Goal: Information Seeking & Learning: Learn about a topic

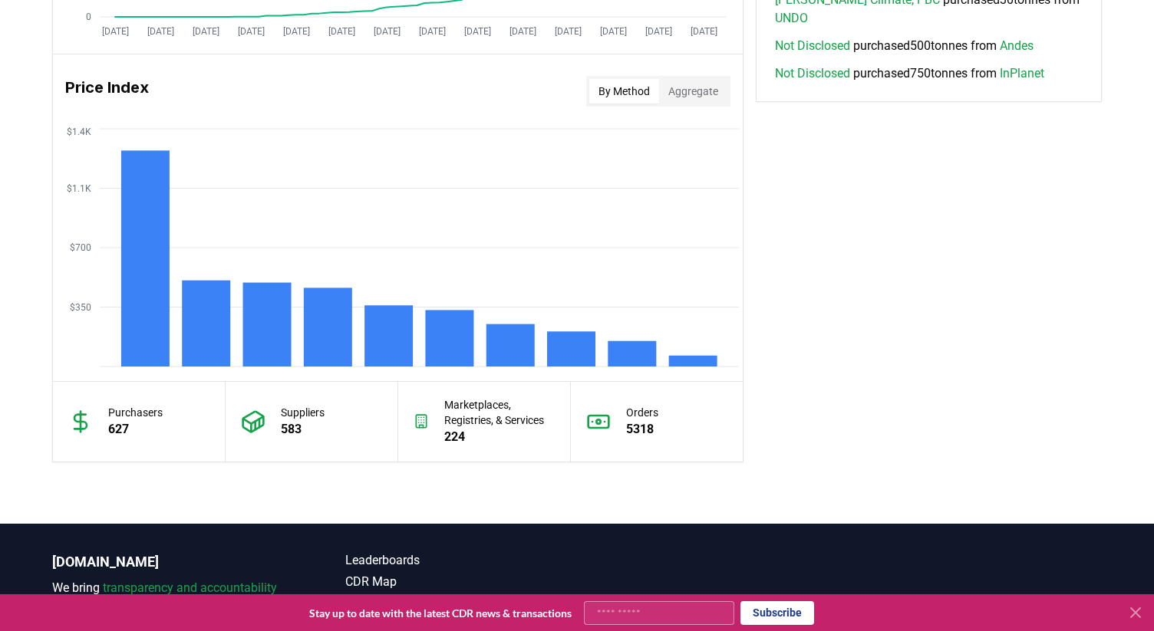
scroll to position [1231, 0]
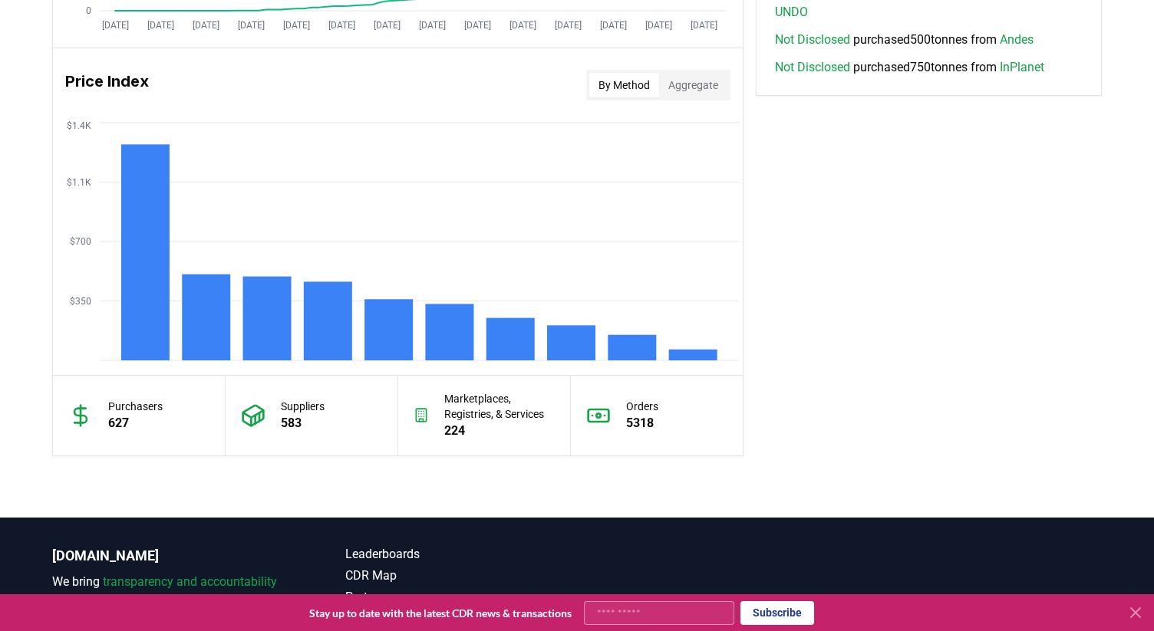
click at [694, 75] on button "Aggregate" at bounding box center [693, 85] width 68 height 25
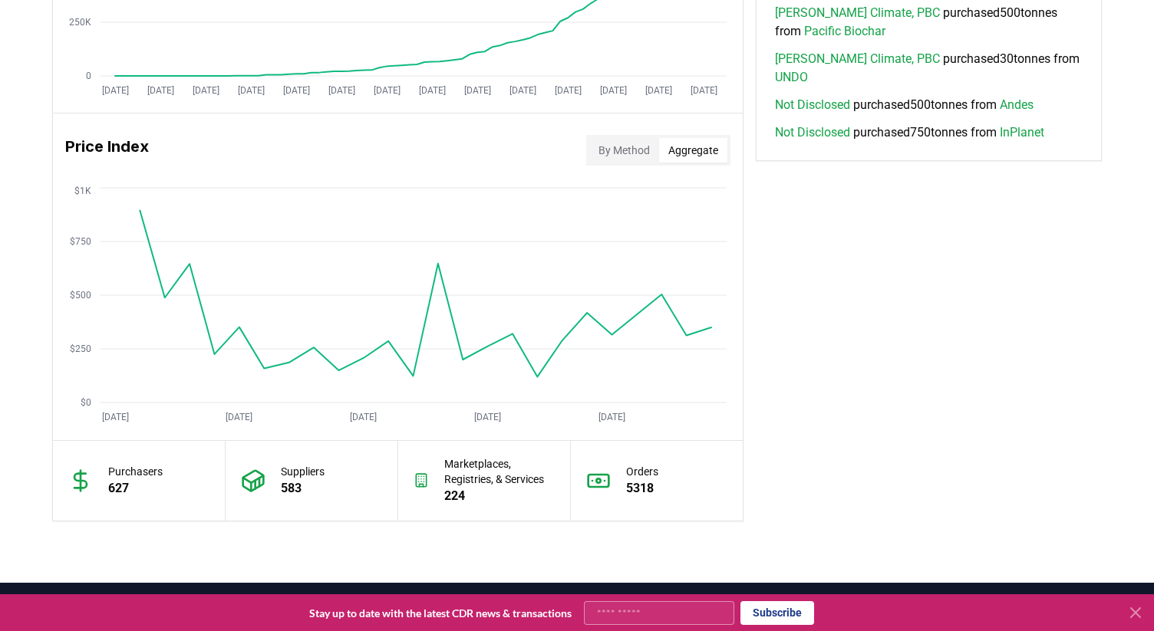
scroll to position [1125, 0]
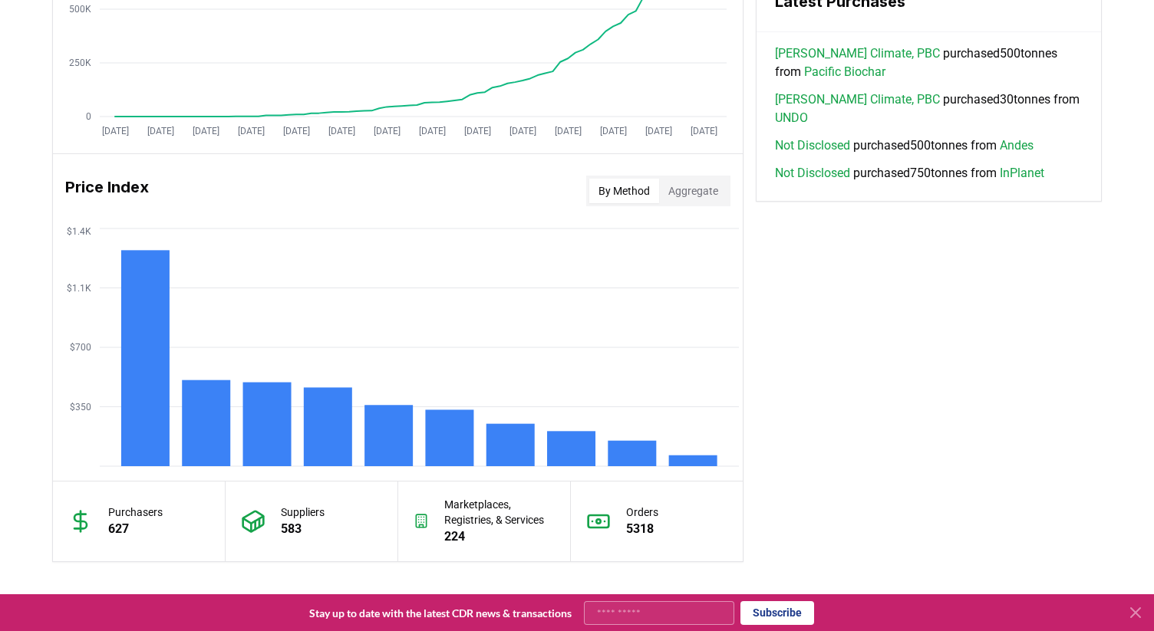
click at [599, 184] on button "By Method" at bounding box center [624, 191] width 70 height 25
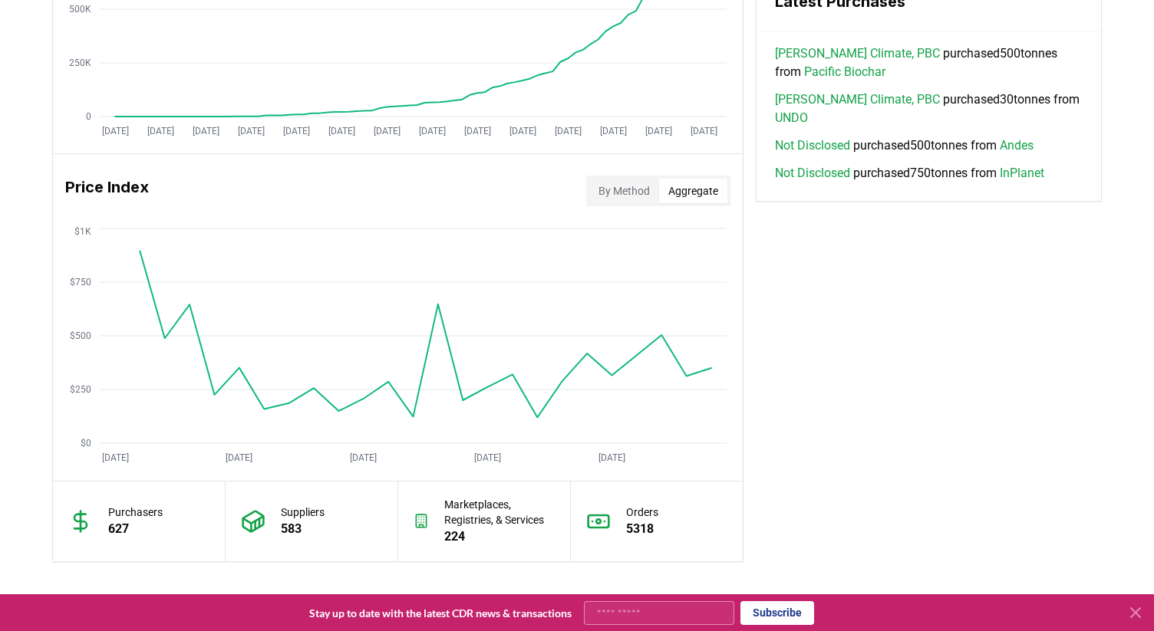
click at [684, 188] on button "Aggregate" at bounding box center [693, 191] width 68 height 25
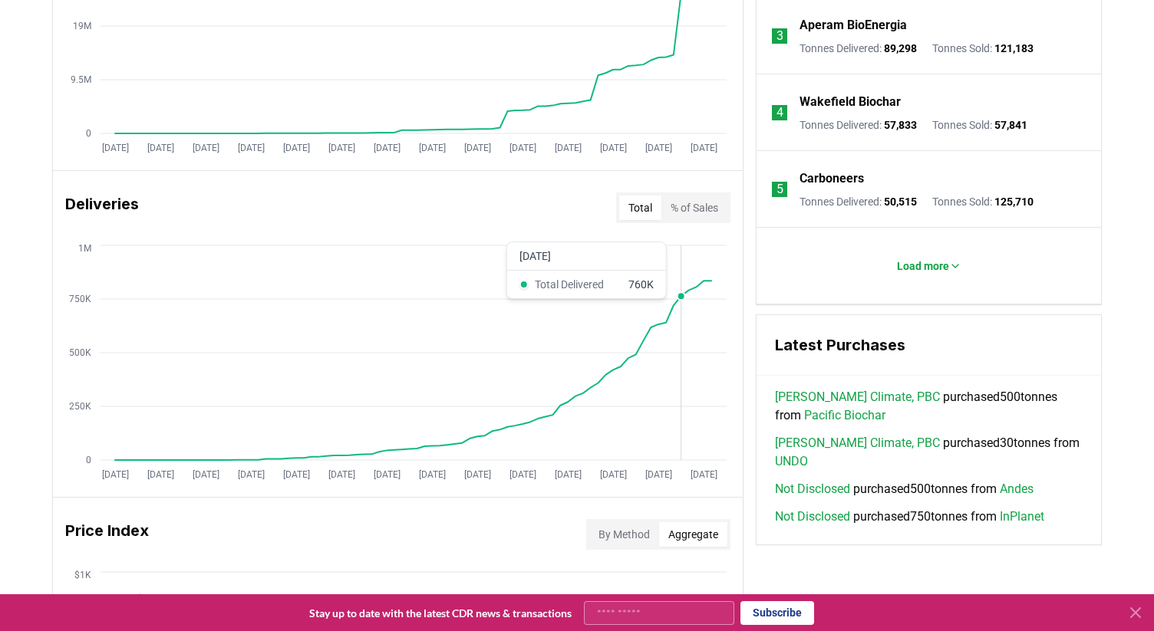
scroll to position [739, 0]
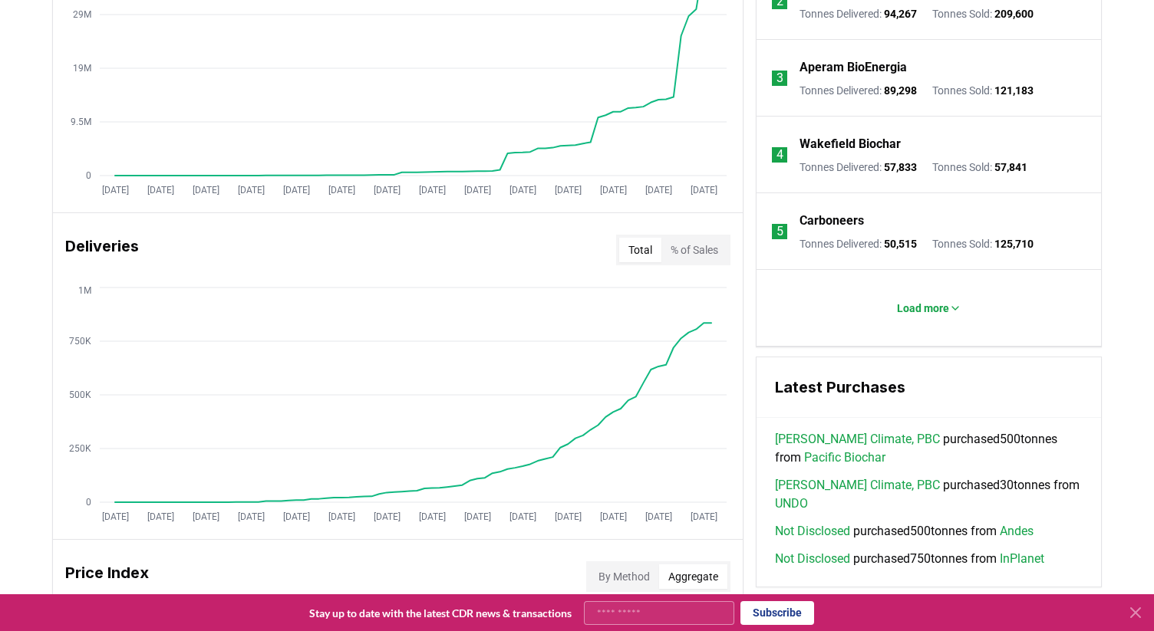
click at [688, 252] on button "% of Sales" at bounding box center [694, 250] width 66 height 25
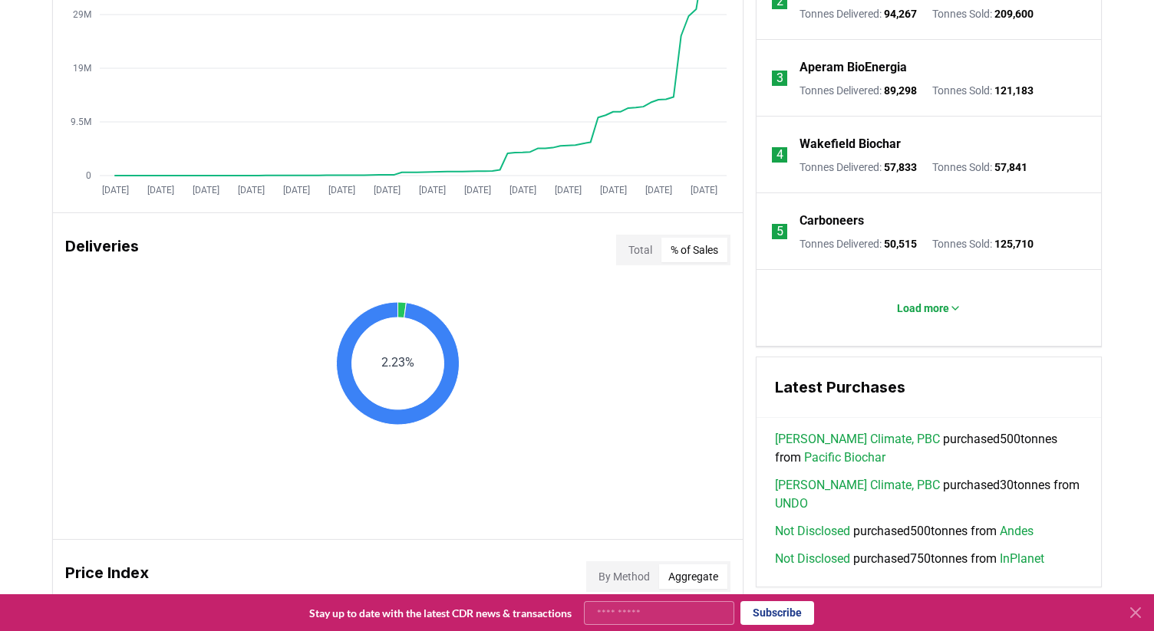
click at [639, 248] on button "Total" at bounding box center [640, 250] width 42 height 25
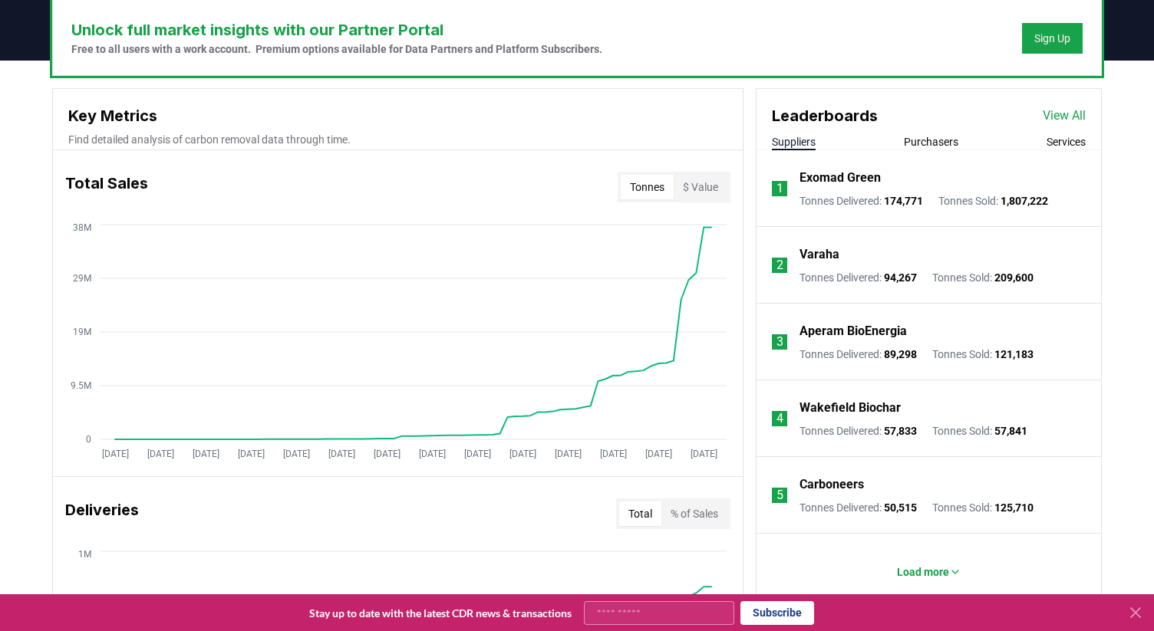
scroll to position [425, 0]
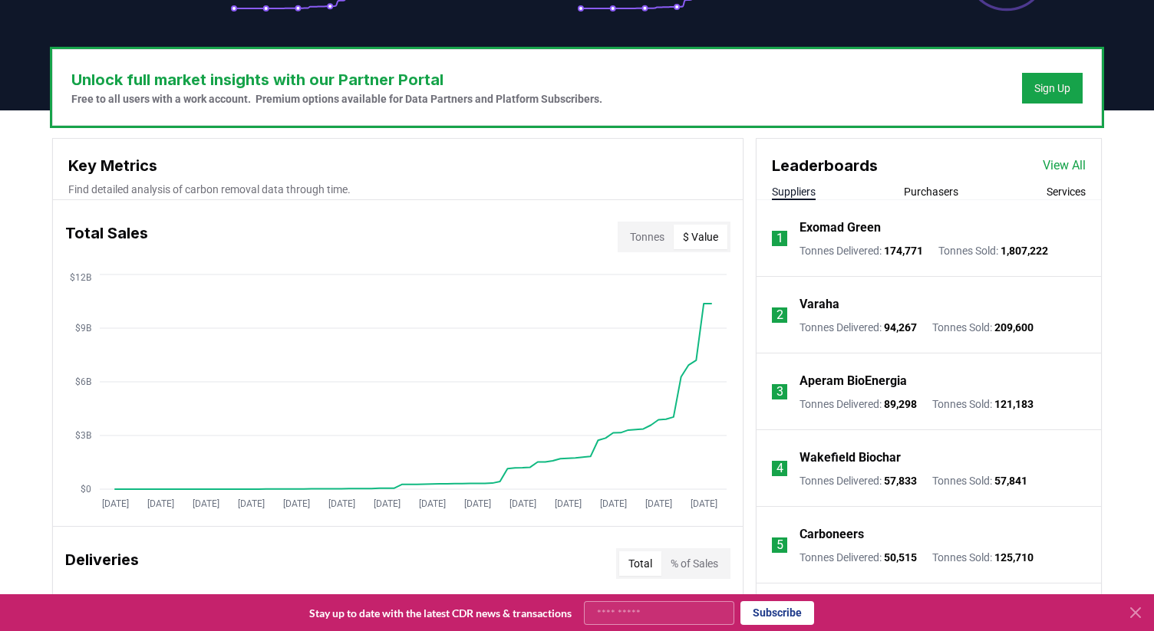
click at [685, 242] on button "$ Value" at bounding box center [701, 237] width 54 height 25
click at [623, 229] on button "Tonnes" at bounding box center [647, 237] width 53 height 25
click at [694, 232] on button "$ Value" at bounding box center [701, 237] width 54 height 25
click at [649, 232] on button "Tonnes" at bounding box center [647, 237] width 53 height 25
click at [680, 232] on button "$ Value" at bounding box center [701, 237] width 54 height 25
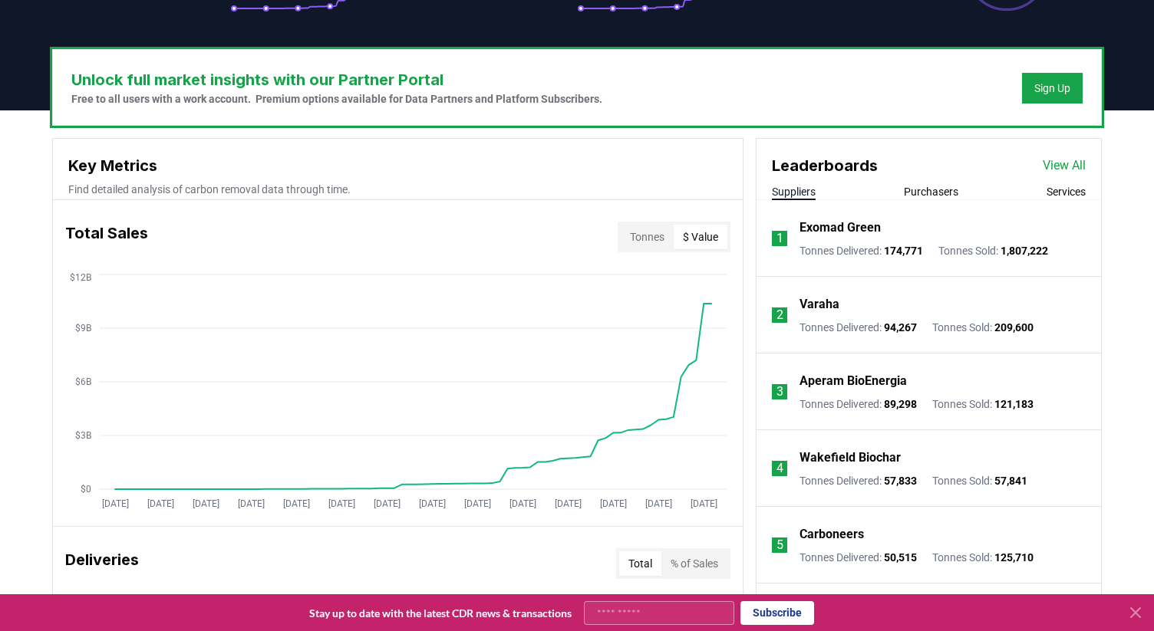
click at [680, 150] on div "Key Metrics Find detailed analysis of carbon removal data through time." at bounding box center [398, 169] width 690 height 61
